Goal: Information Seeking & Learning: Compare options

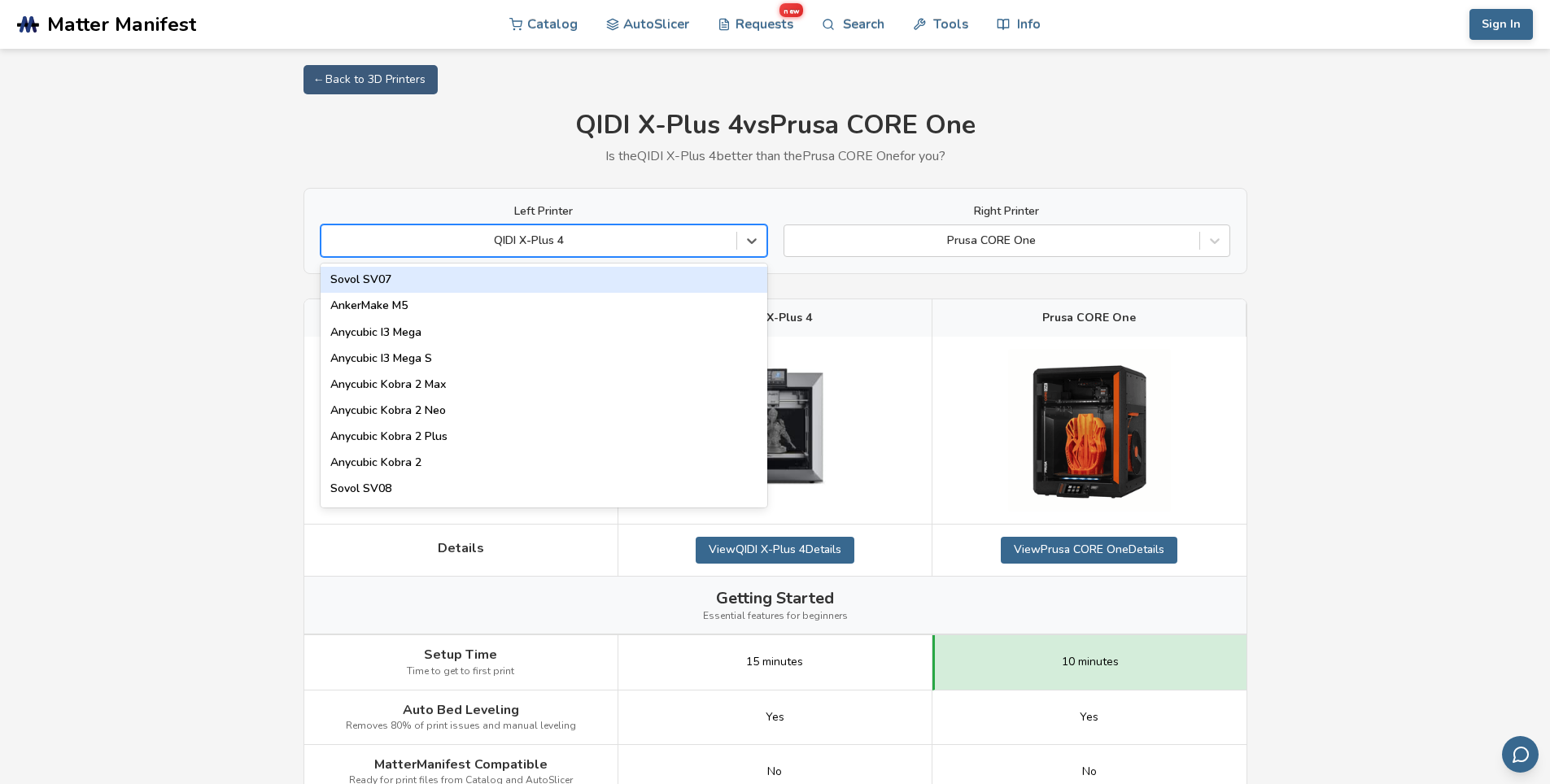
click at [544, 237] on div at bounding box center [528, 241] width 398 height 17
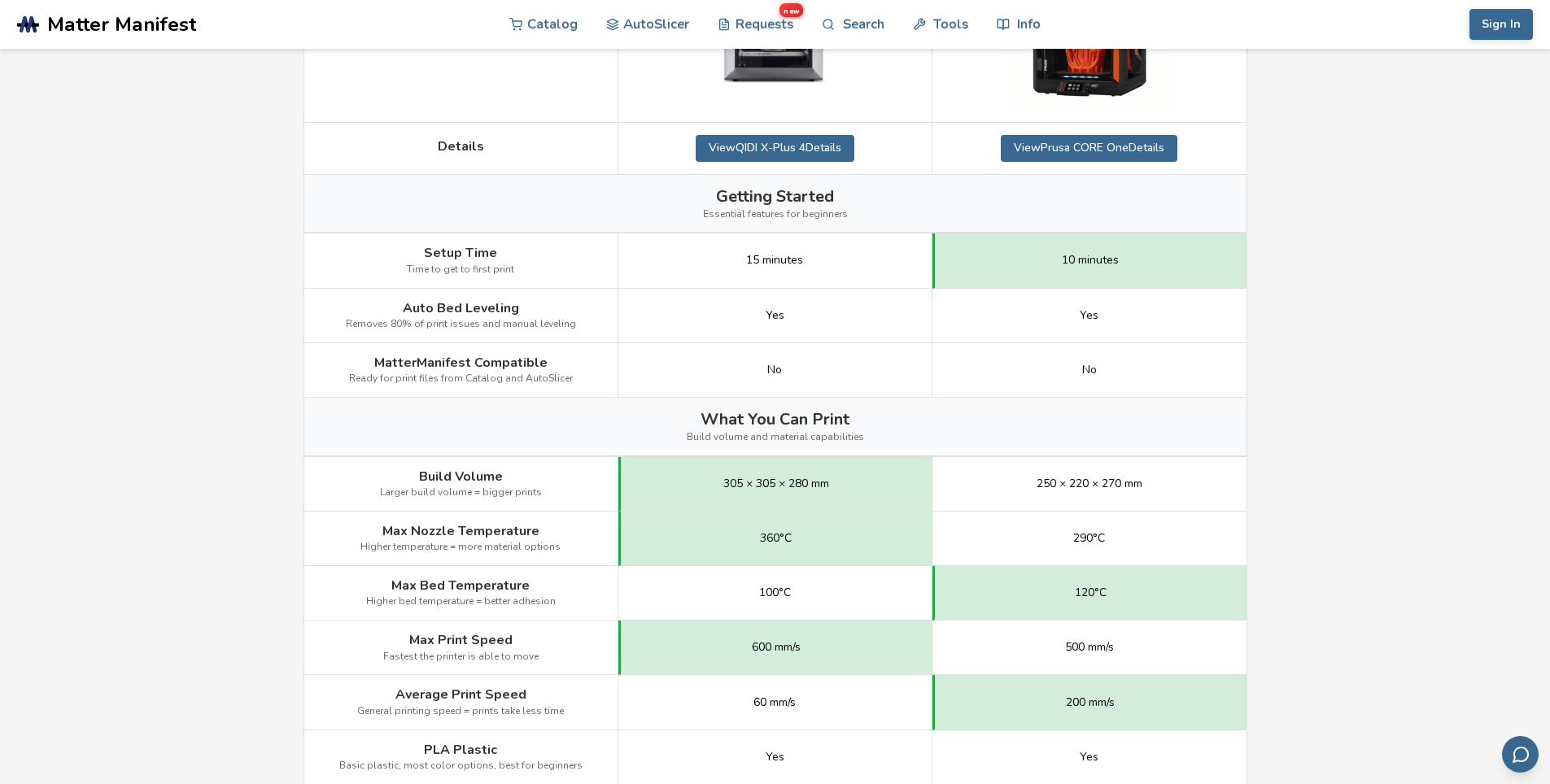
scroll to position [406, 0]
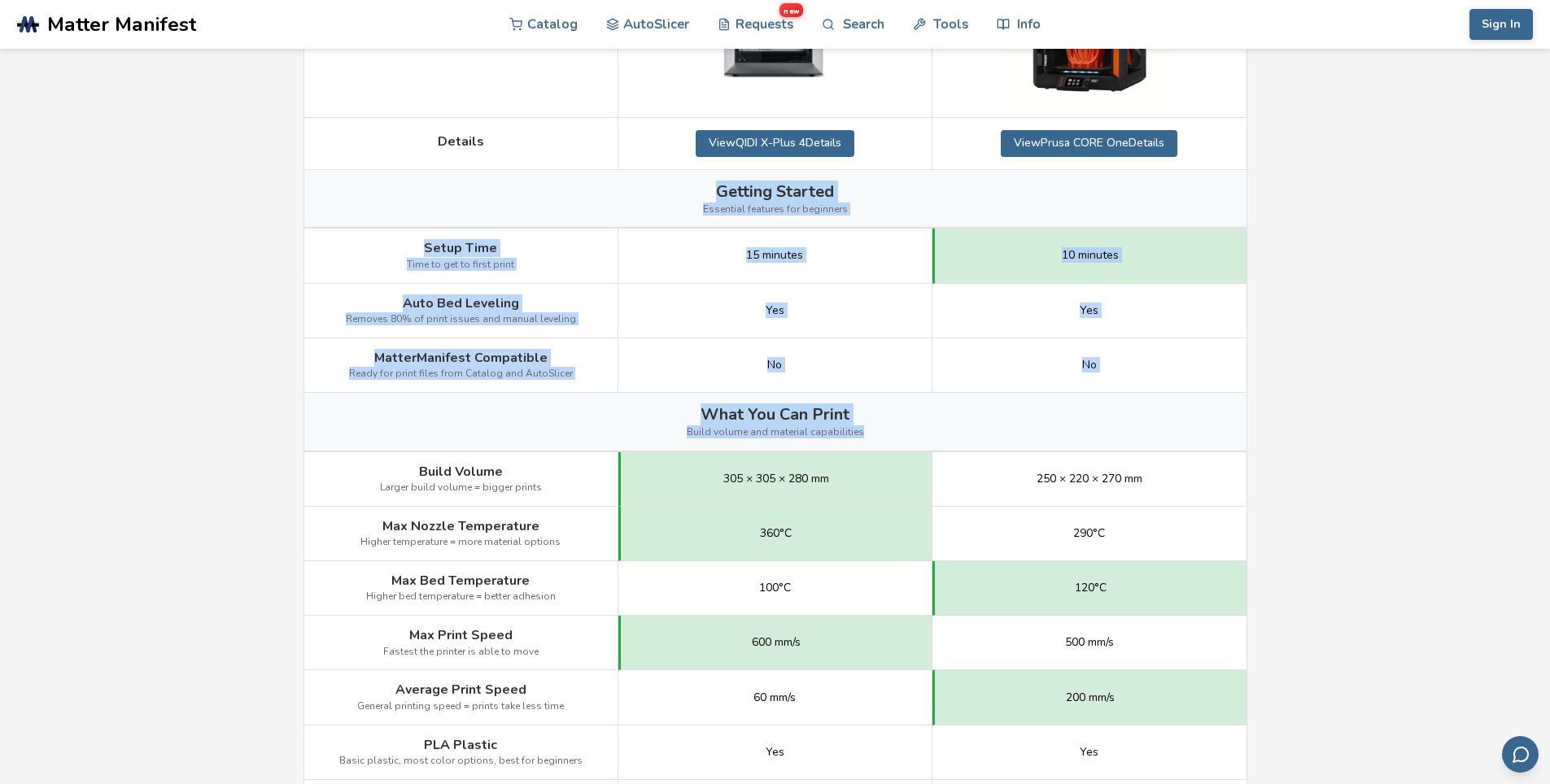
drag, startPoint x: 703, startPoint y: 190, endPoint x: 1162, endPoint y: 368, distance: 492.3
click at [0, 0] on div "Image Details View QIDI X-Plus 4 Details View Prusa CORE One Details Getting St…" at bounding box center [0, 0] width 0 height 0
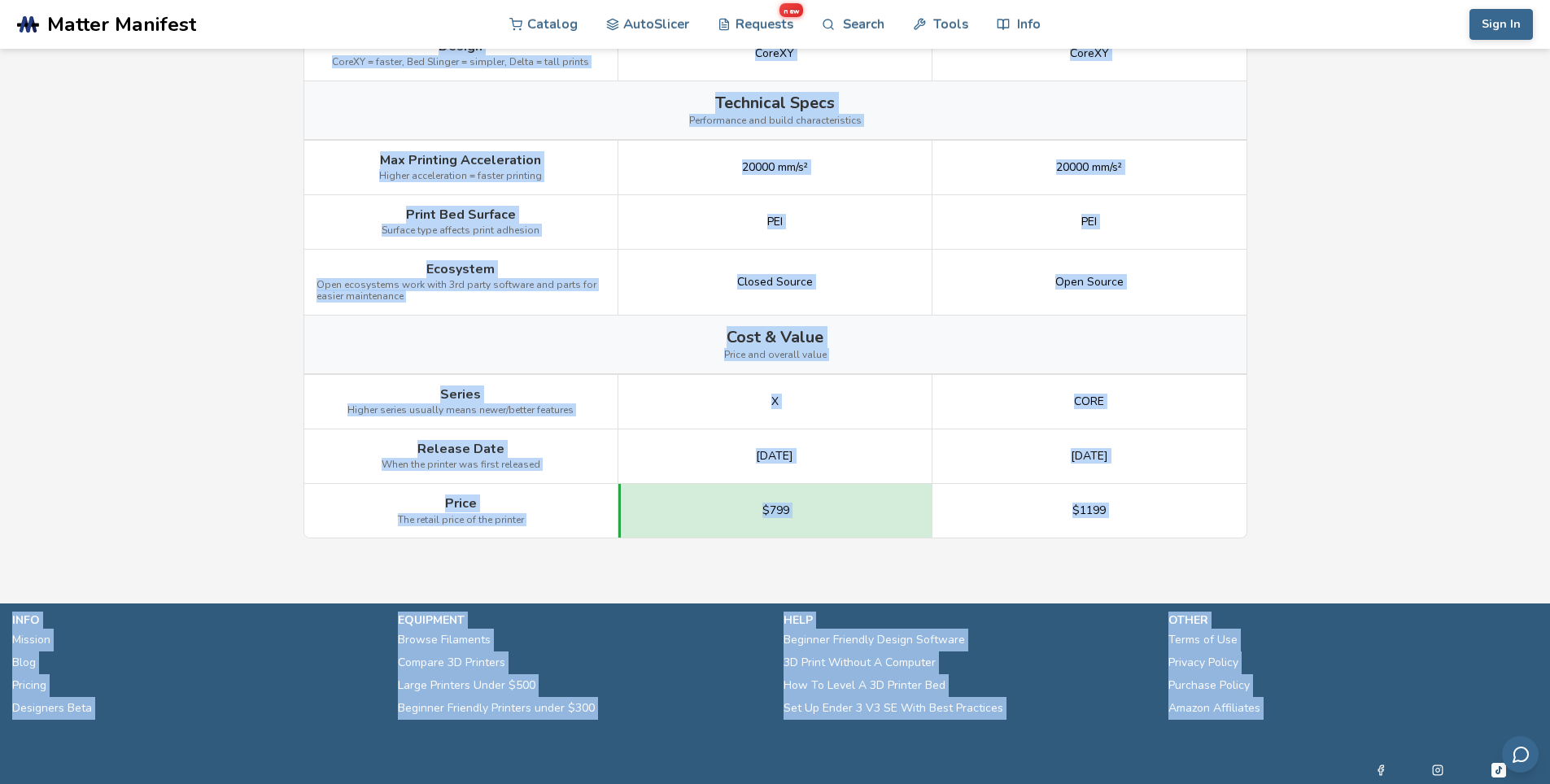
scroll to position [1978, 0]
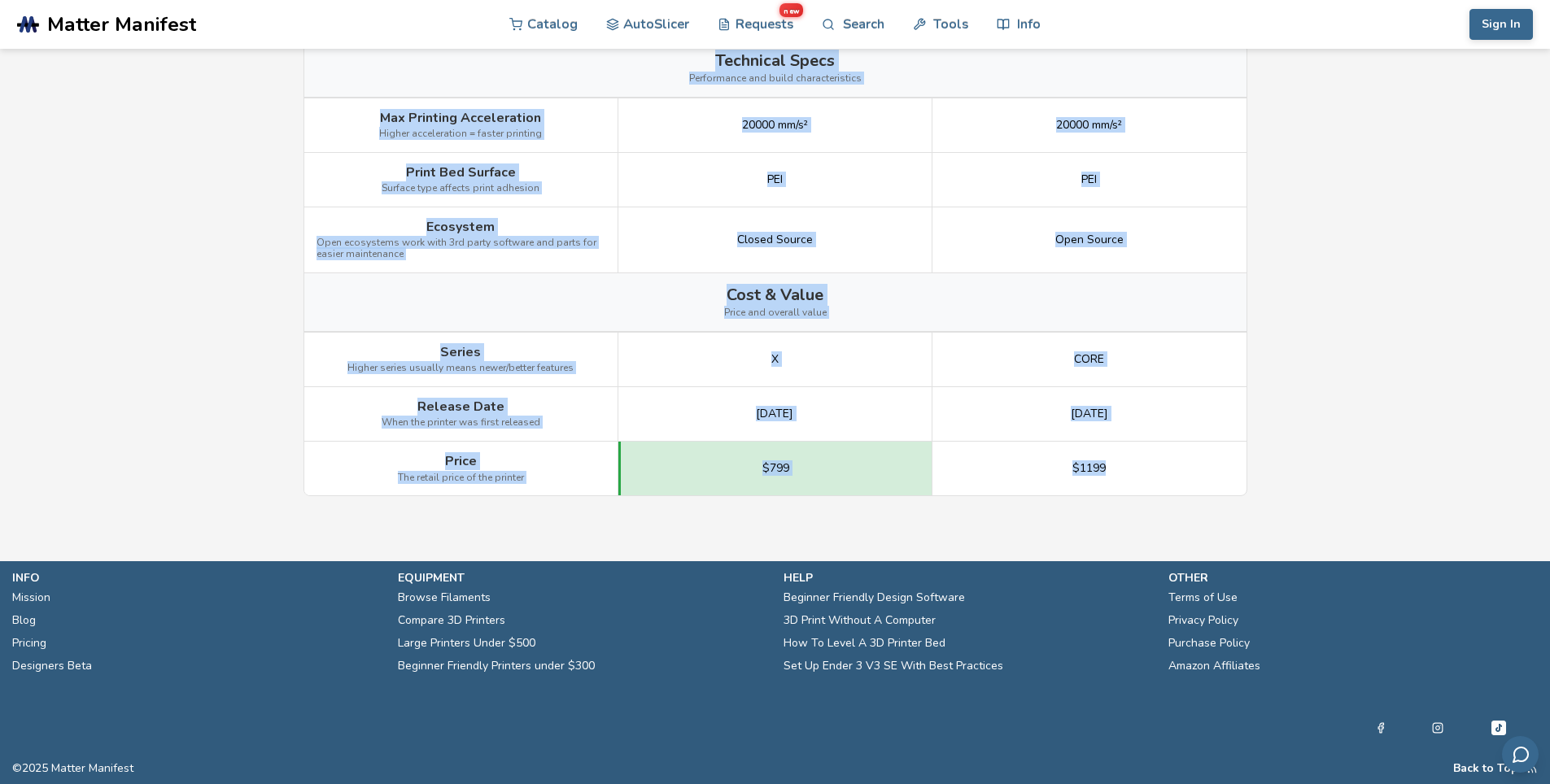
drag, startPoint x: 426, startPoint y: 325, endPoint x: 1146, endPoint y: 465, distance: 733.5
click at [0, 0] on div "Image Details View QIDI X-Plus 4 Details View Prusa CORE One Details Getting St…" at bounding box center [0, 0] width 0 height 0
copy div "Setup Time Time to get to first print 15 minutes 10 minutes Auto Bed Leveling R…"
click at [832, 363] on div "X" at bounding box center [775, 360] width 314 height 55
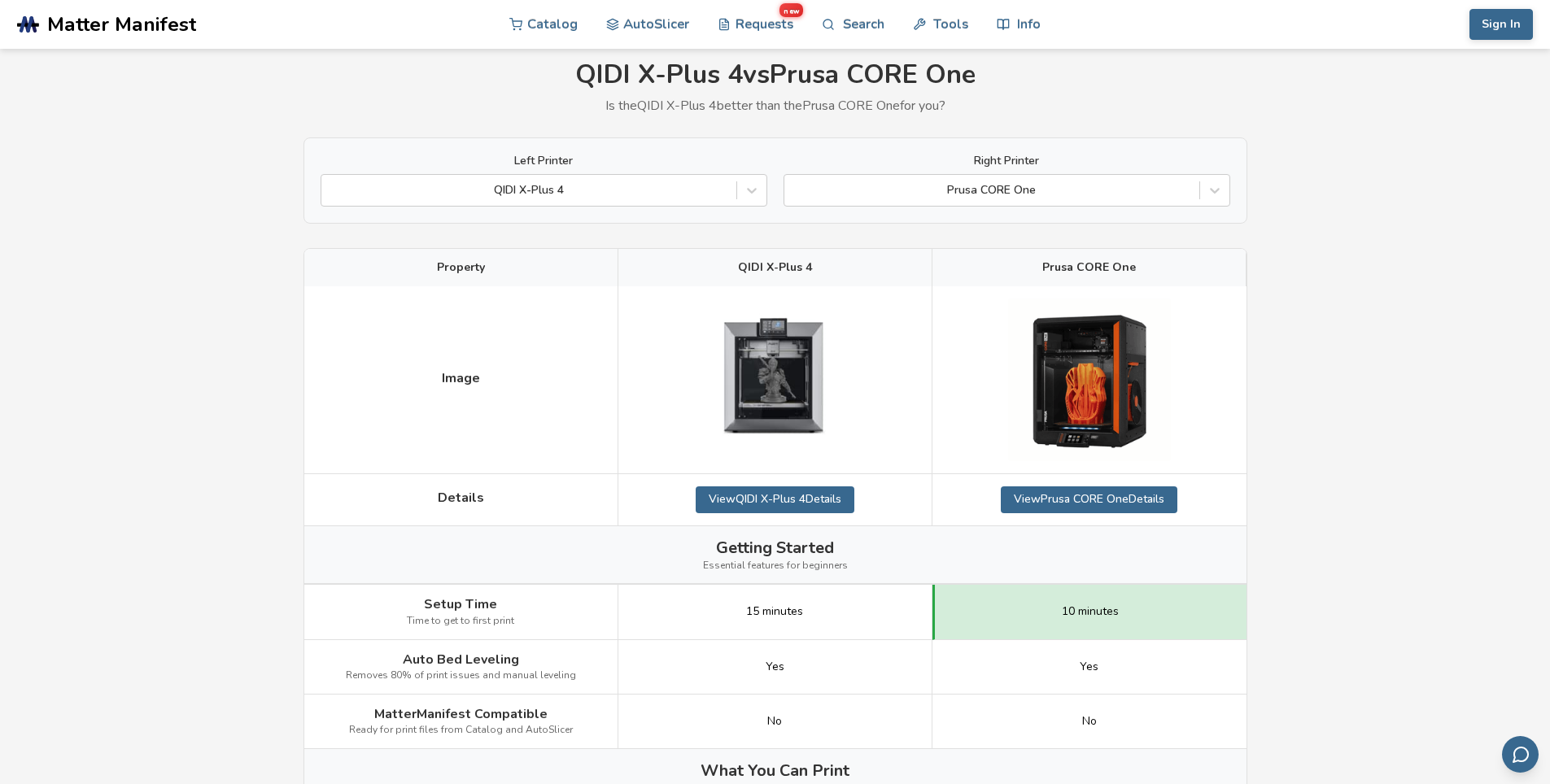
scroll to position [0, 0]
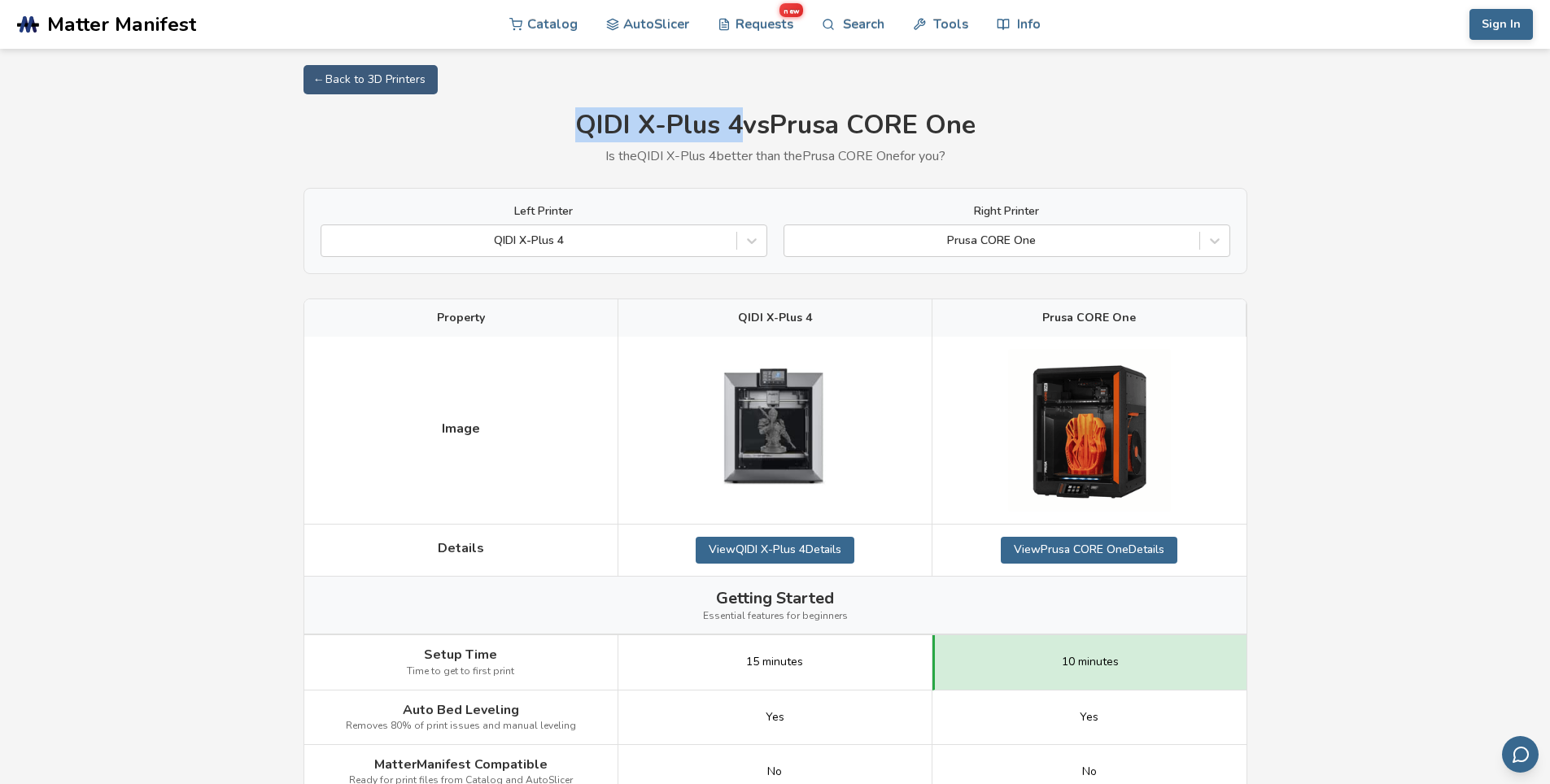
drag, startPoint x: 574, startPoint y: 123, endPoint x: 734, endPoint y: 122, distance: 160.0
click at [734, 122] on h1 "QIDI X-Plus 4 vs Prusa CORE One" at bounding box center [775, 126] width 944 height 30
copy h1 "QIDI X-Plus 4"
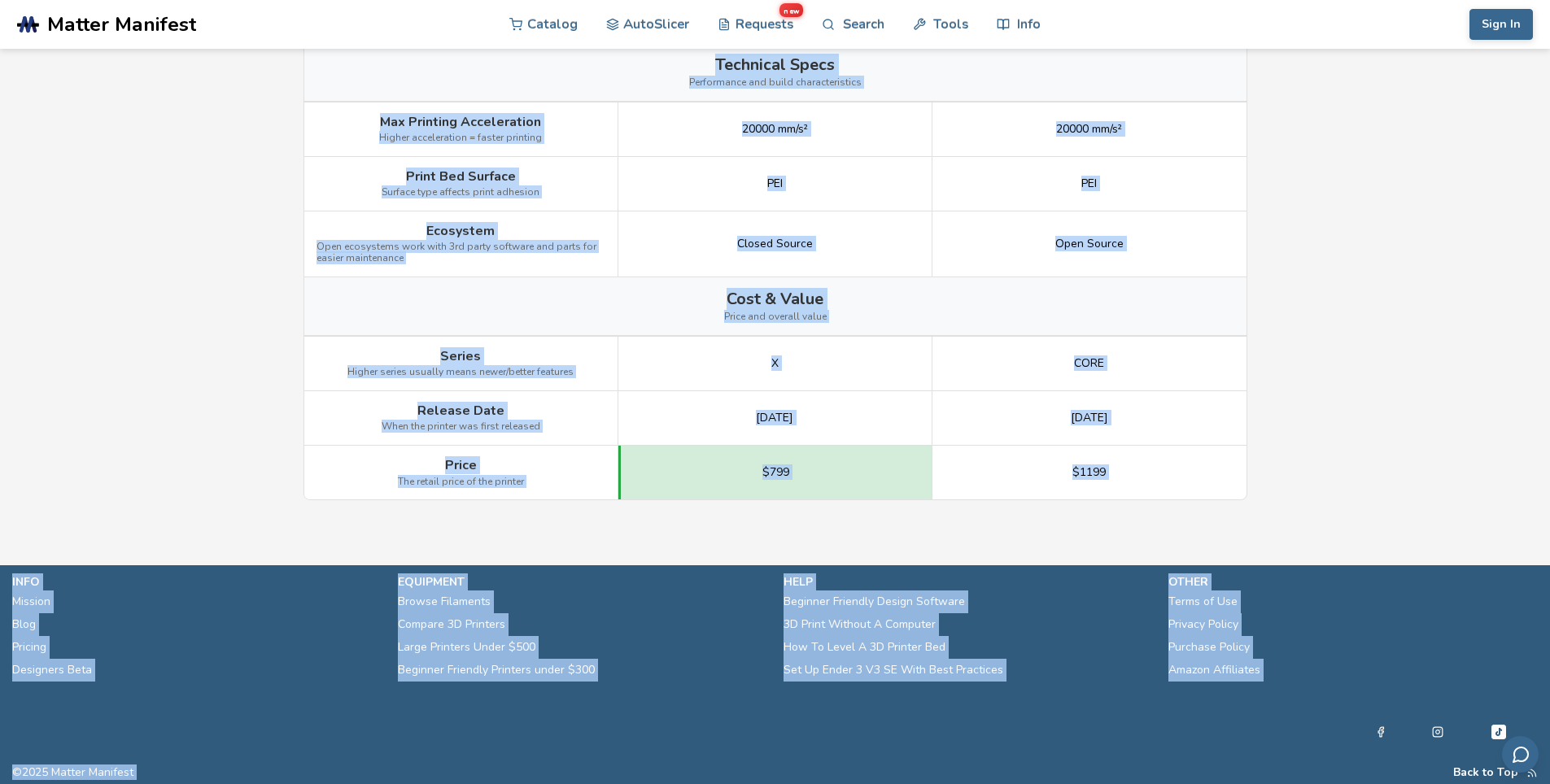
scroll to position [1978, 0]
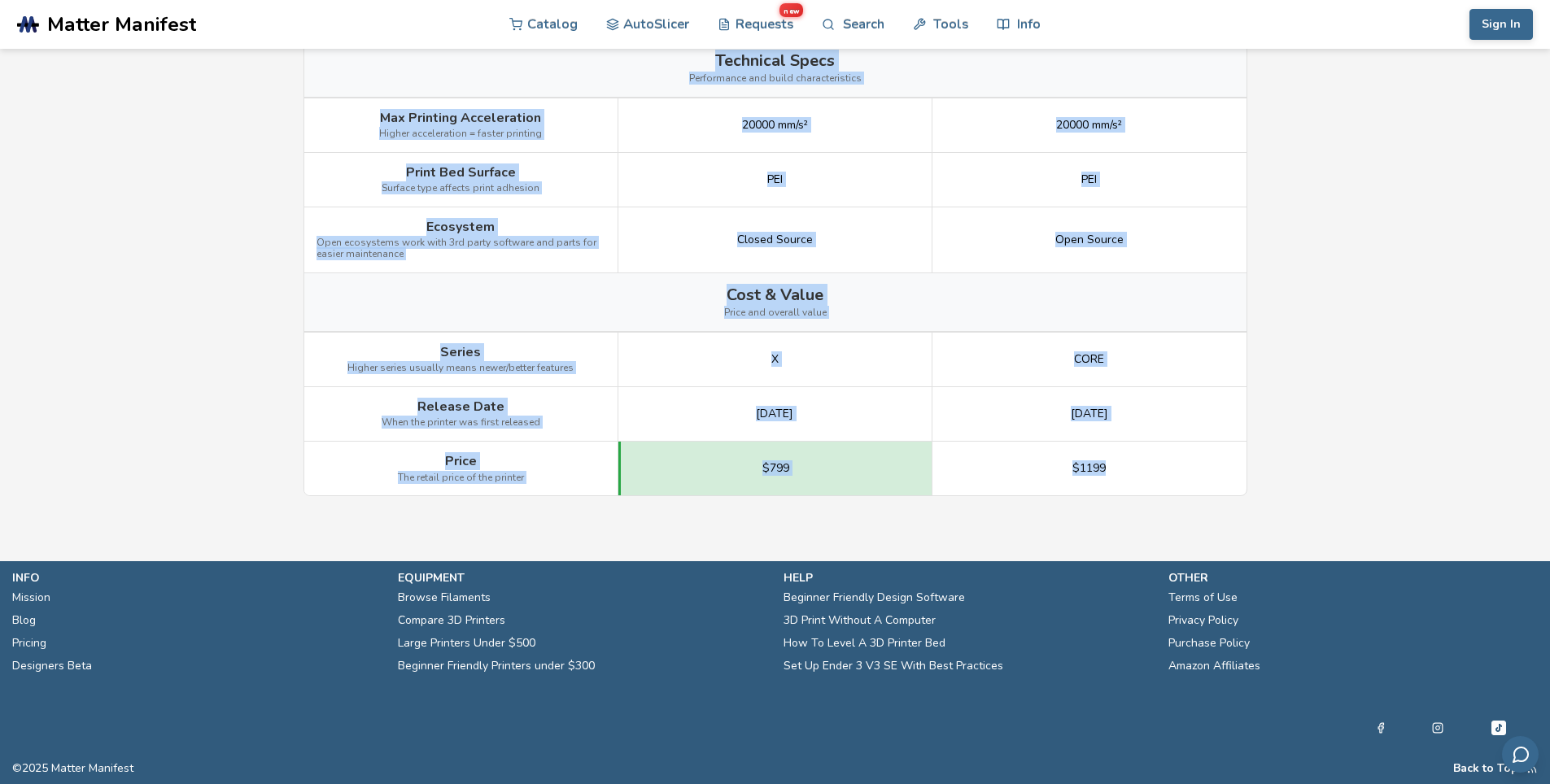
drag, startPoint x: 412, startPoint y: 240, endPoint x: 1159, endPoint y: 465, distance: 780.1
click at [0, 0] on div "Image Details View QIDI X-Plus 4 Details View Prusa CORE One Details Getting St…" at bounding box center [0, 0] width 0 height 0
copy div "Setup Time Time to get to first print 15 minutes 10 minutes Auto Bed Leveling R…"
click at [1206, 291] on div "Cost & Value Price and overall value" at bounding box center [775, 302] width 942 height 58
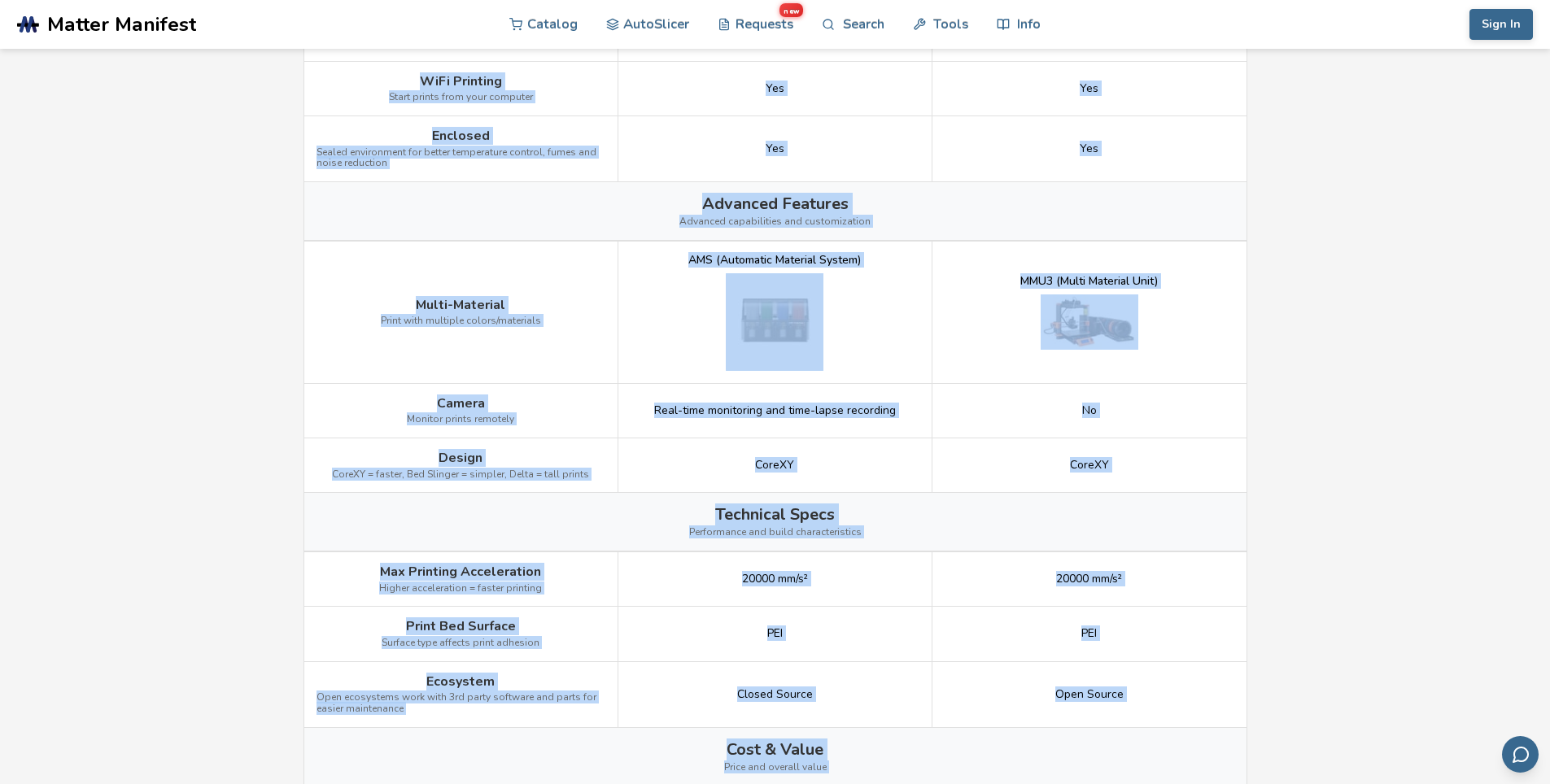
scroll to position [2021, 0]
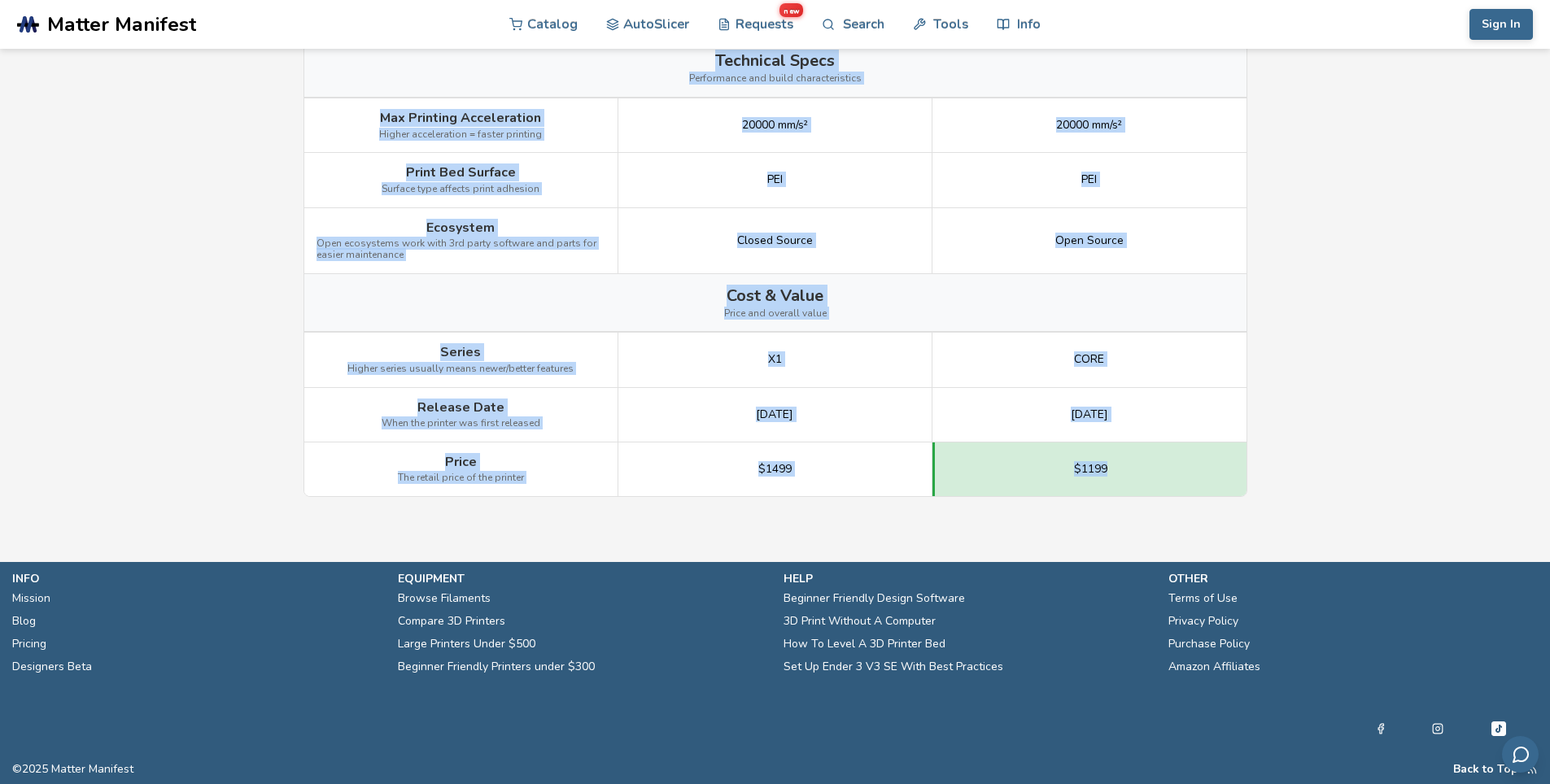
drag, startPoint x: 412, startPoint y: 244, endPoint x: 1143, endPoint y: 468, distance: 764.6
click at [0, 0] on div "Image Details View Bambu Lab X1C Details View Prusa CORE One Details Getting St…" at bounding box center [0, 0] width 0 height 0
copy div "Setup Time Time to get to first print Pre-assembled 10 minutes Auto Bed Levelin…"
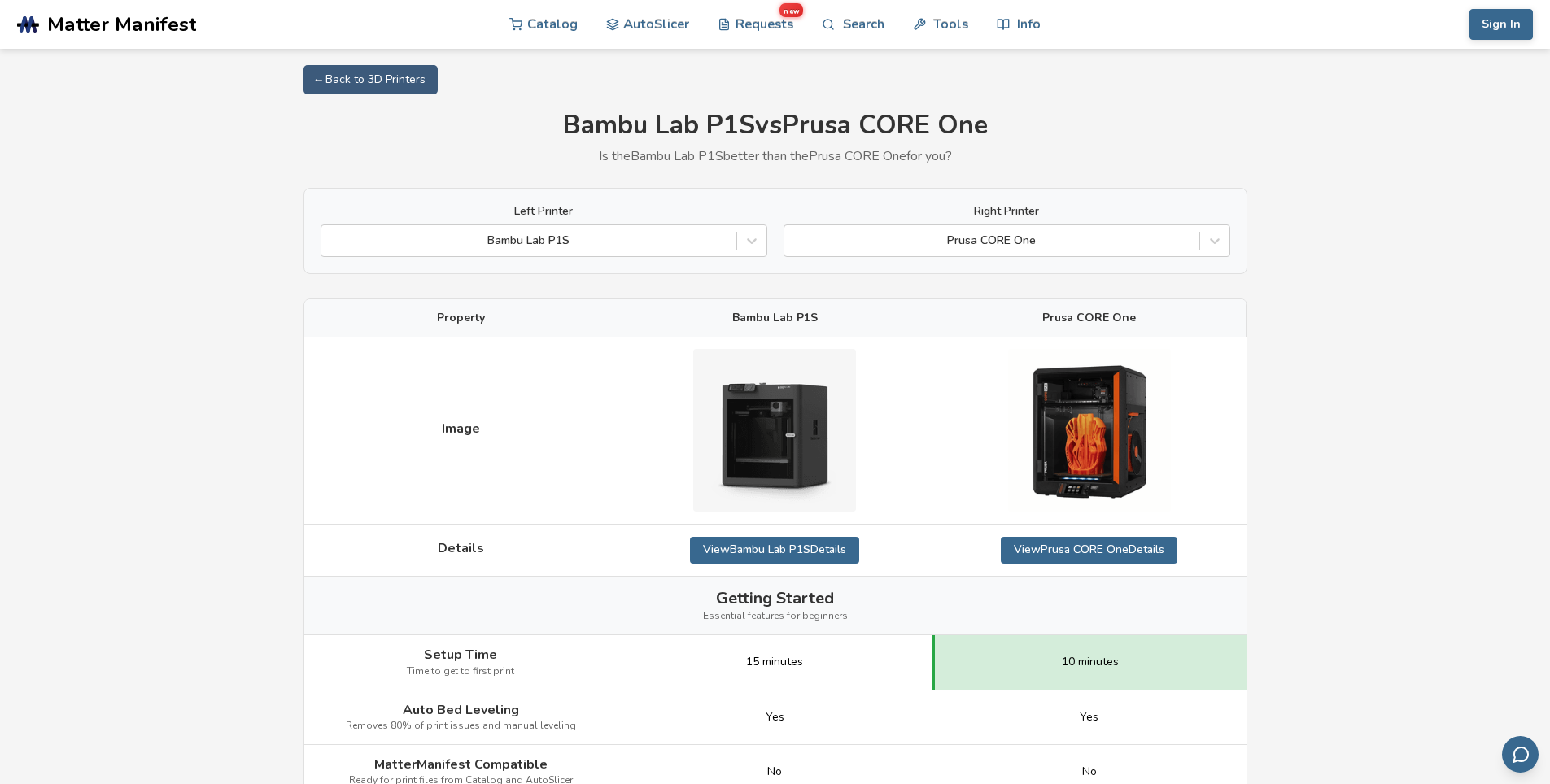
scroll to position [81, 0]
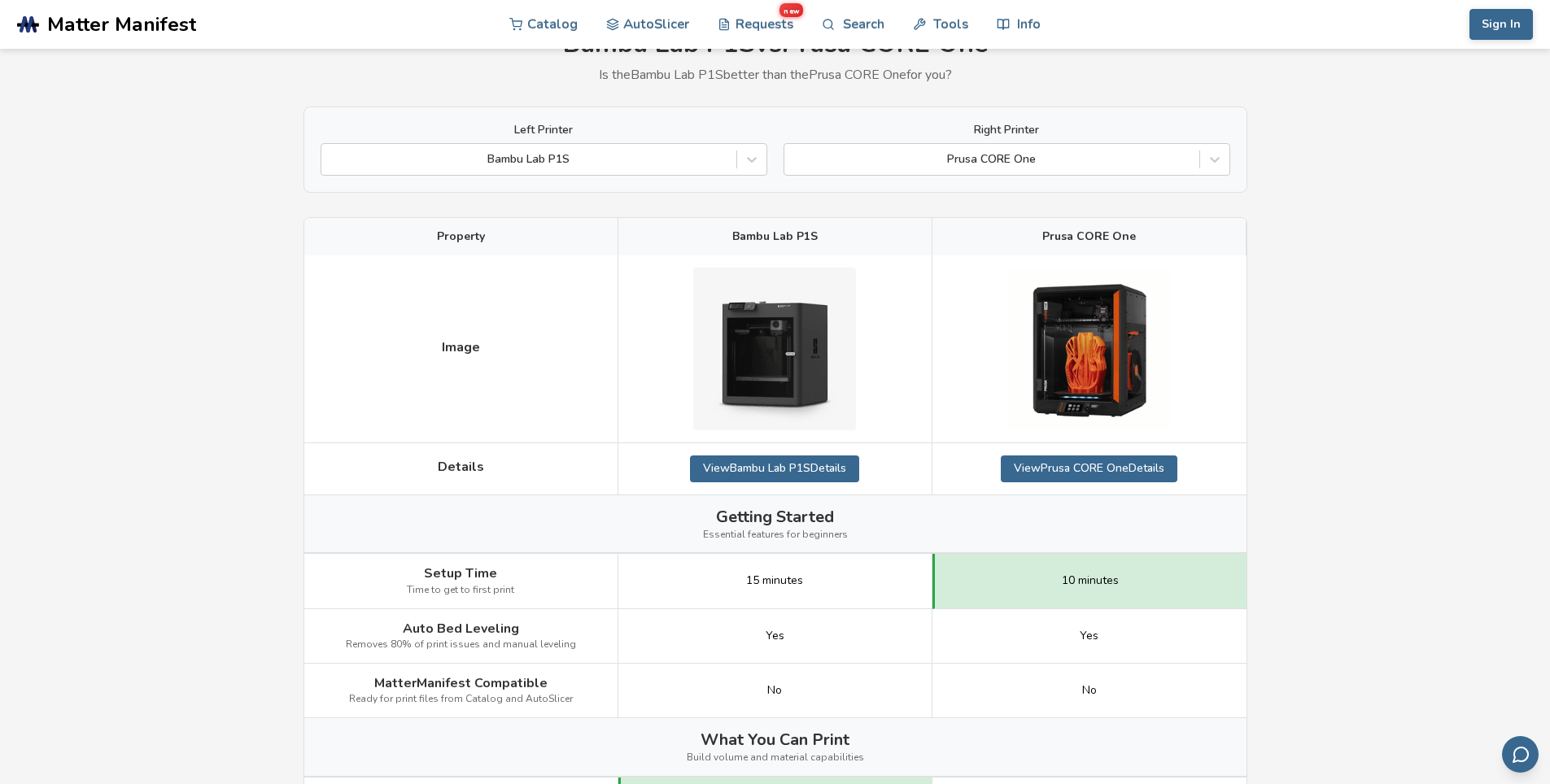
drag, startPoint x: 677, startPoint y: 474, endPoint x: 864, endPoint y: 467, distance: 187.1
click at [863, 467] on div "View Bambu Lab P1S Details" at bounding box center [775, 469] width 314 height 51
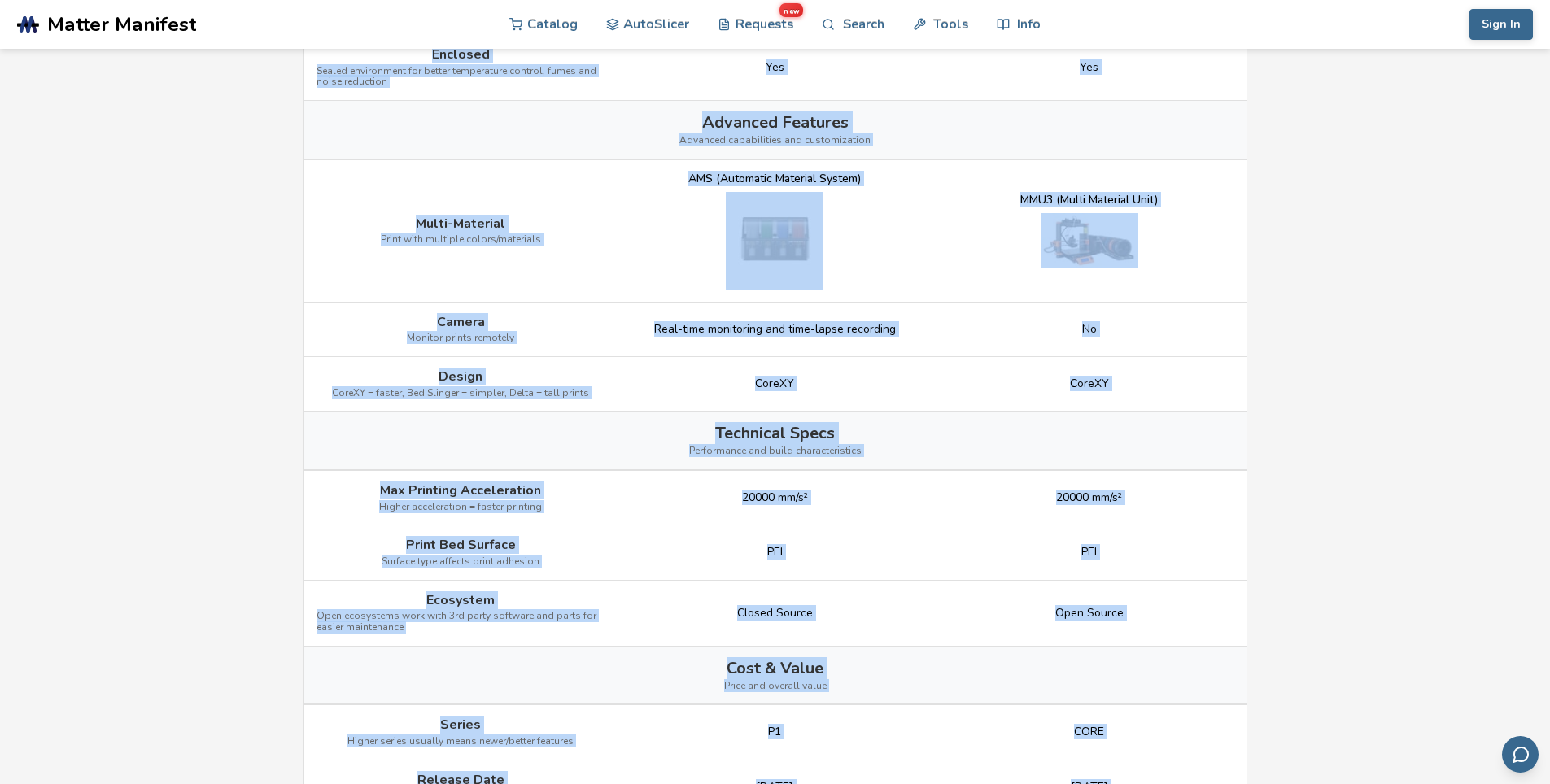
scroll to position [2021, 0]
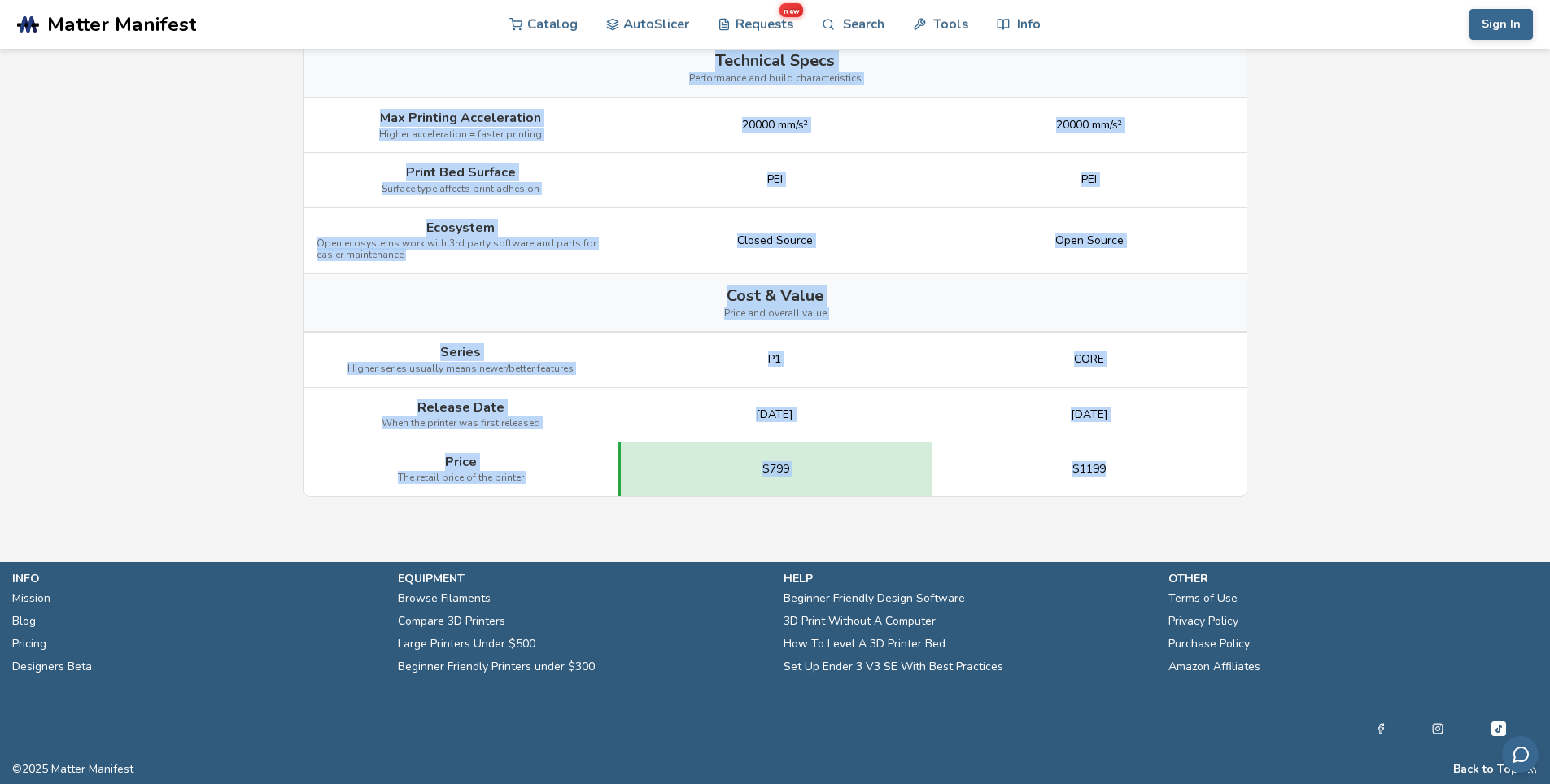
drag, startPoint x: 408, startPoint y: 242, endPoint x: 1151, endPoint y: 468, distance: 776.6
click at [0, 0] on div "Image Details View Bambu Lab P1S Details View Prusa CORE One Details Getting St…" at bounding box center [0, 0] width 0 height 0
copy div "Setup Time Time to get to first print 15 minutes 10 minutes Auto Bed Leveling R…"
